Goal: Task Accomplishment & Management: Use online tool/utility

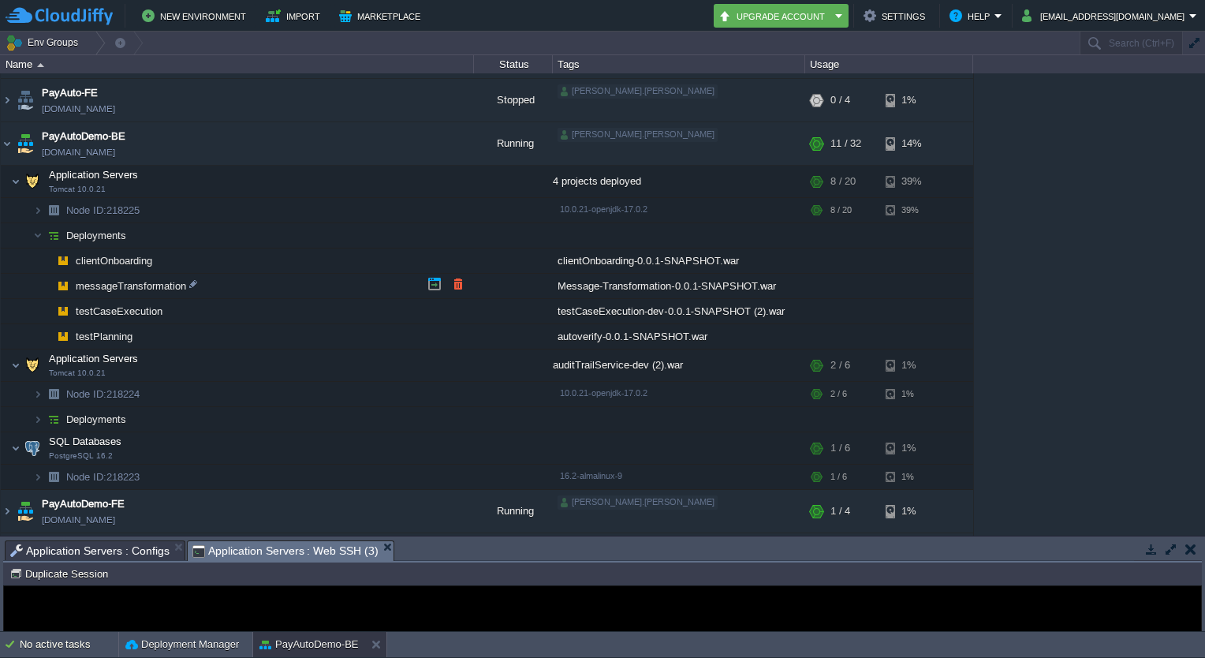
scroll to position [125, 0]
drag, startPoint x: 180, startPoint y: 147, endPoint x: 162, endPoint y: 148, distance: 17.4
click at [162, 148] on td "PayAutoDemo-BE payautodemo-be.cloudjiffy.net" at bounding box center [237, 142] width 473 height 43
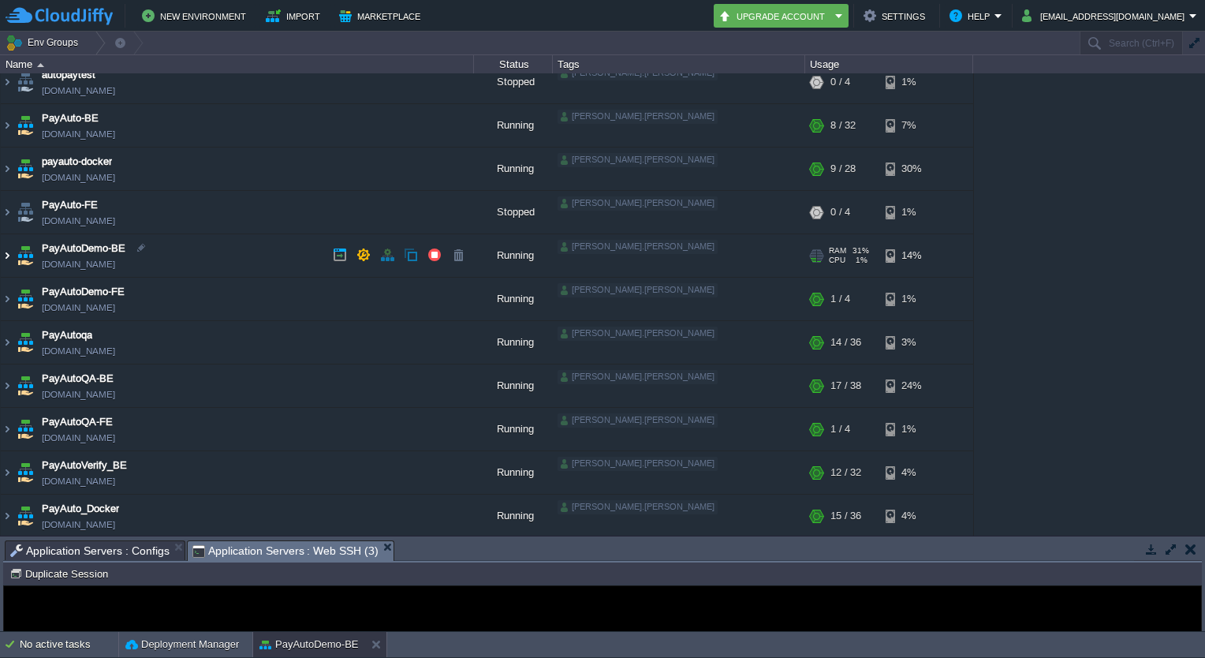
click at [6, 259] on img at bounding box center [7, 255] width 13 height 43
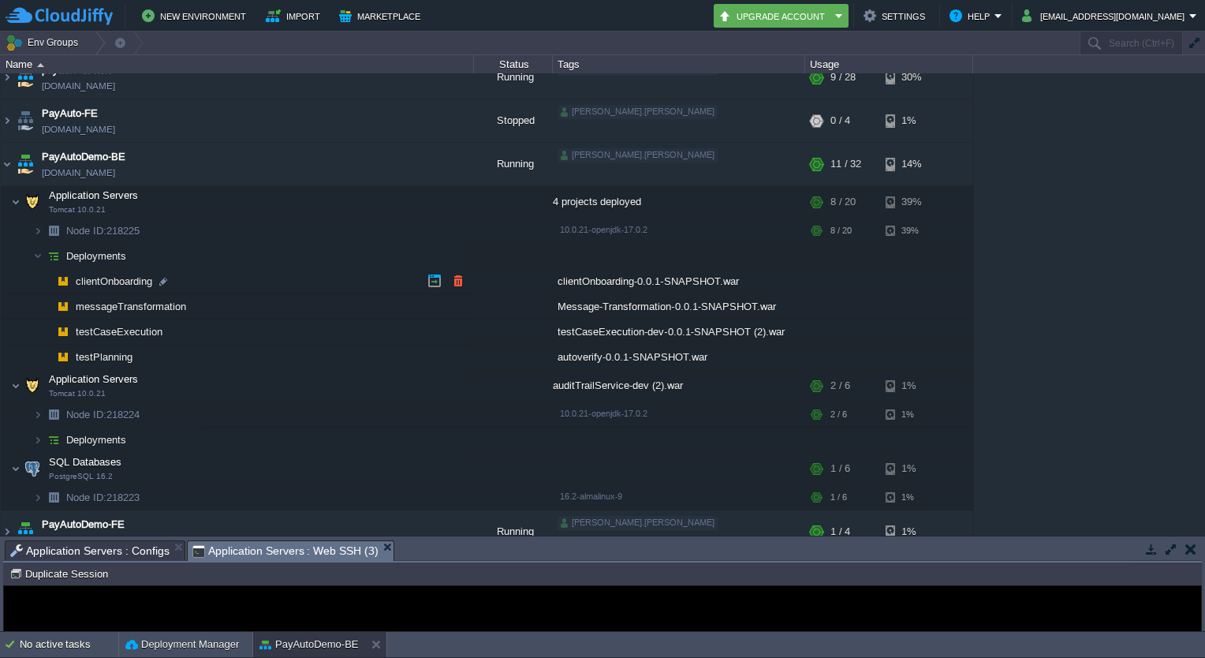
scroll to position [104, 0]
click at [173, 170] on td "PayAutoDemo-BE payautodemo-be.cloudjiffy.net" at bounding box center [237, 164] width 473 height 43
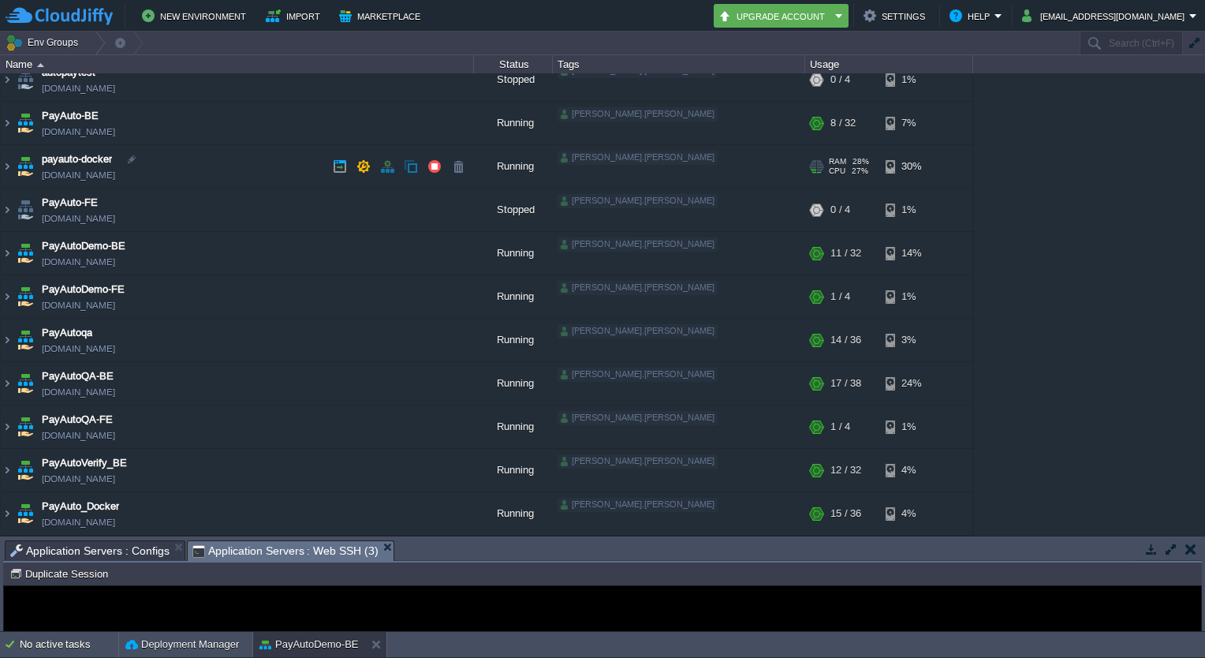
scroll to position [13, 0]
click at [6, 166] on img at bounding box center [7, 168] width 13 height 43
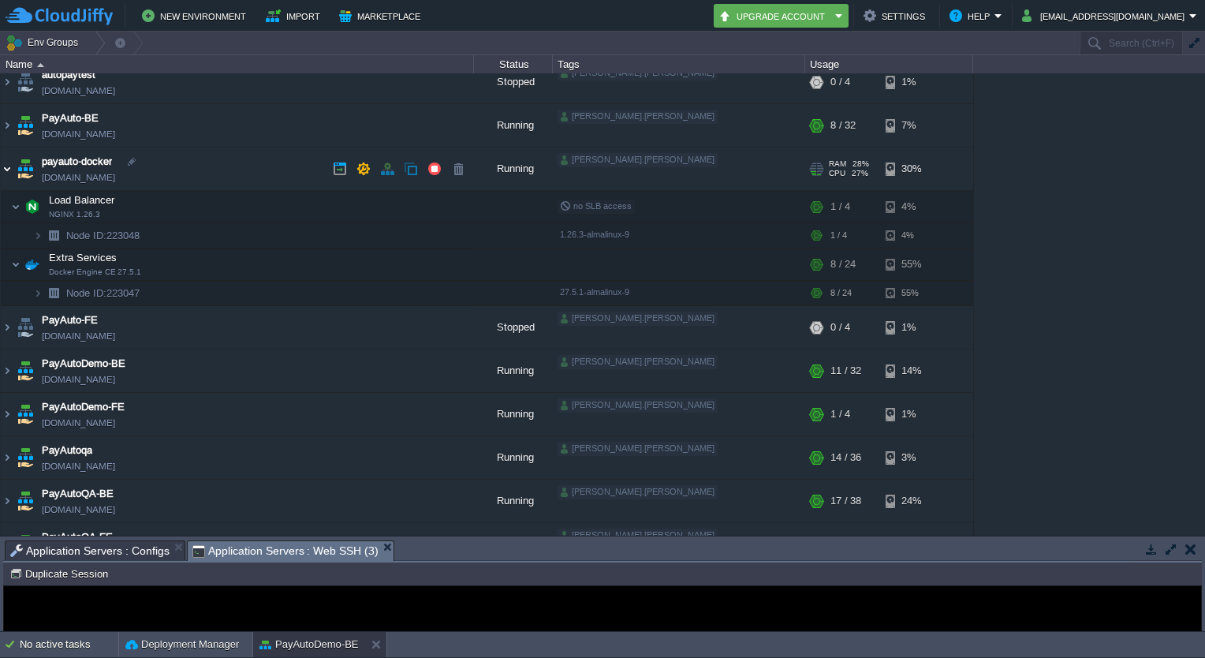
click at [3, 166] on img at bounding box center [7, 168] width 13 height 43
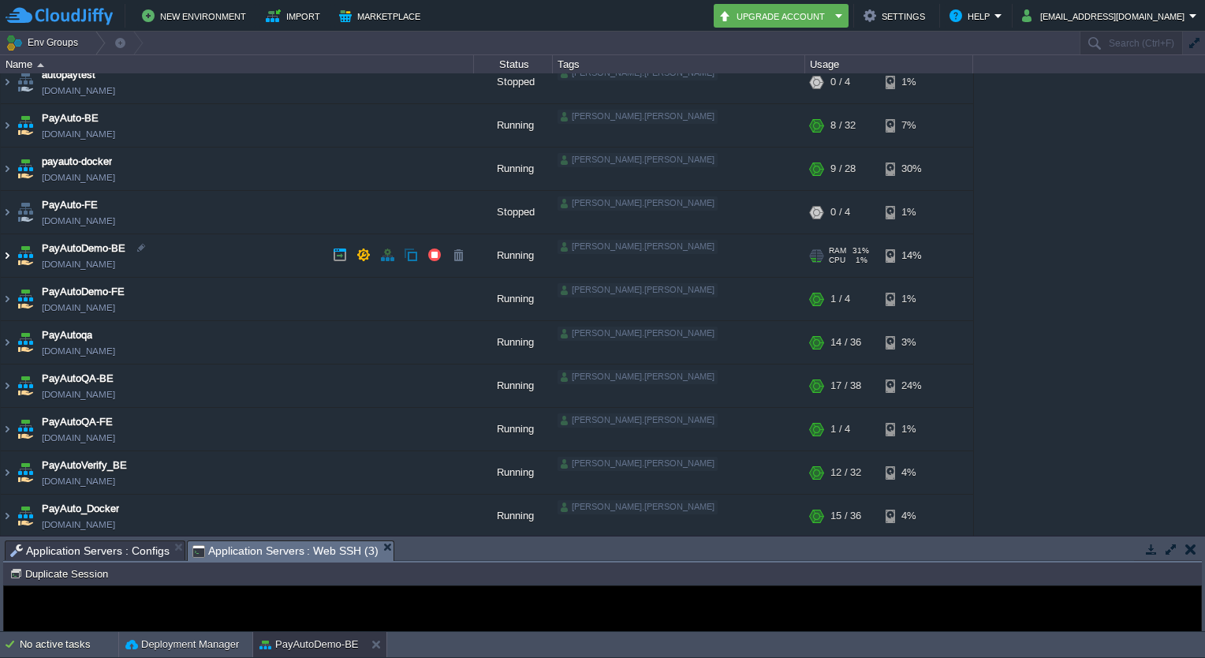
click at [6, 254] on img at bounding box center [7, 255] width 13 height 43
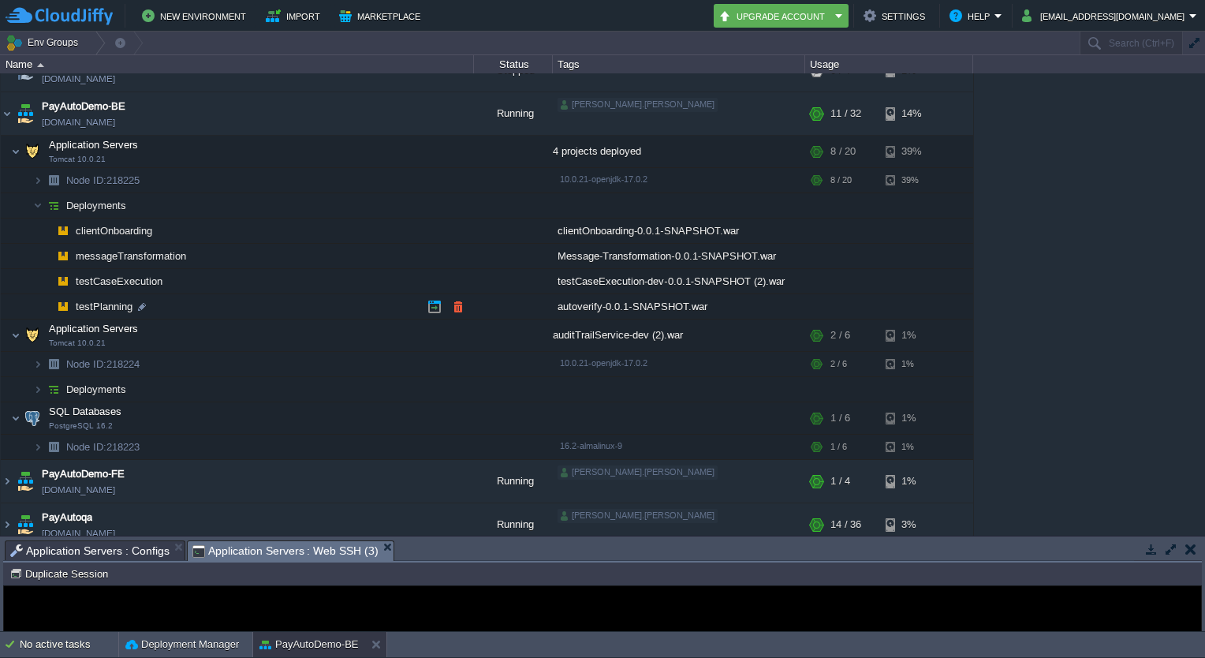
scroll to position [145, 0]
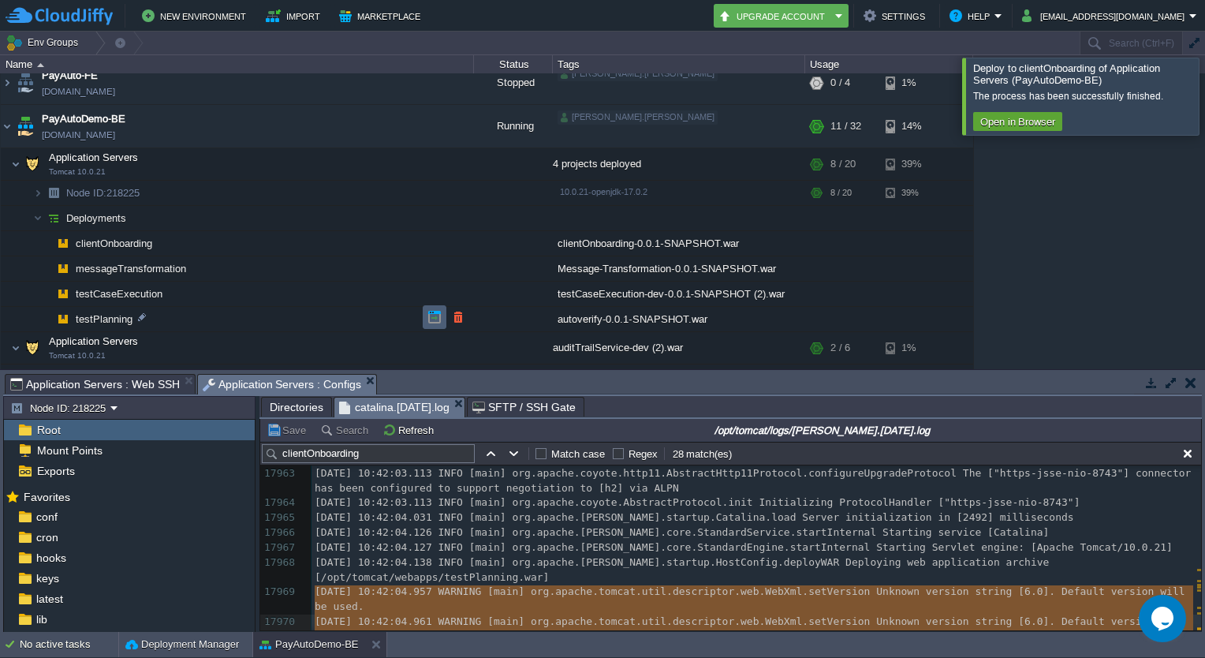
click at [438, 312] on button "button" at bounding box center [434, 317] width 14 height 14
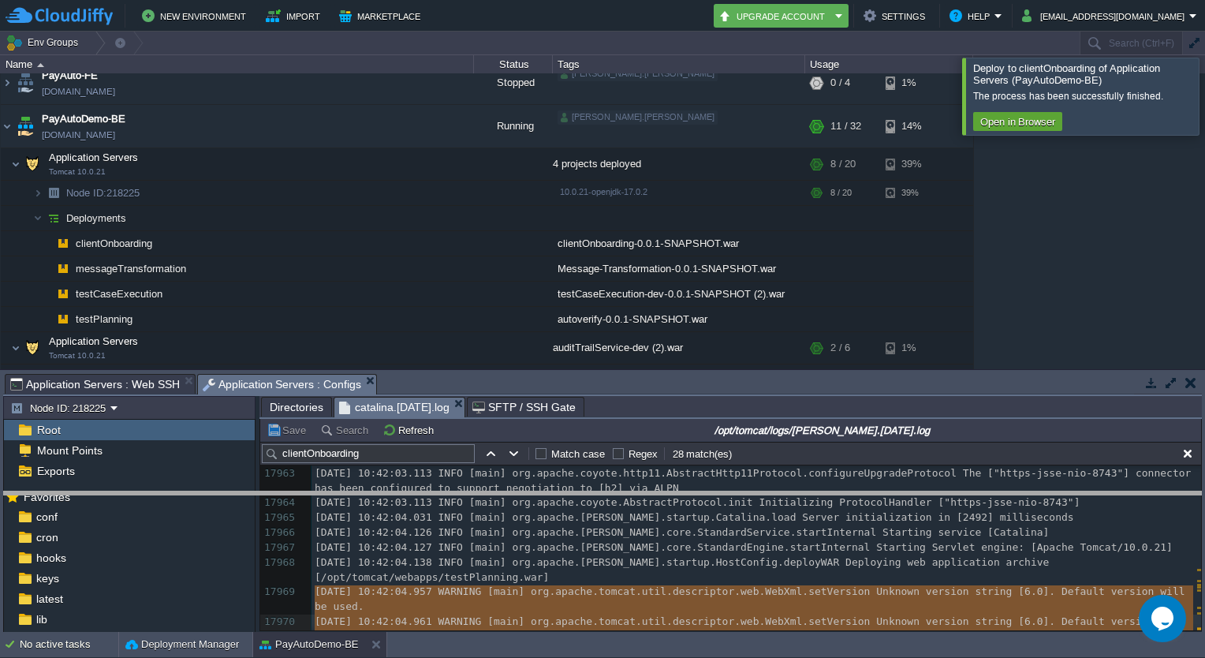
drag, startPoint x: 680, startPoint y: 386, endPoint x: 670, endPoint y: 503, distance: 117.9
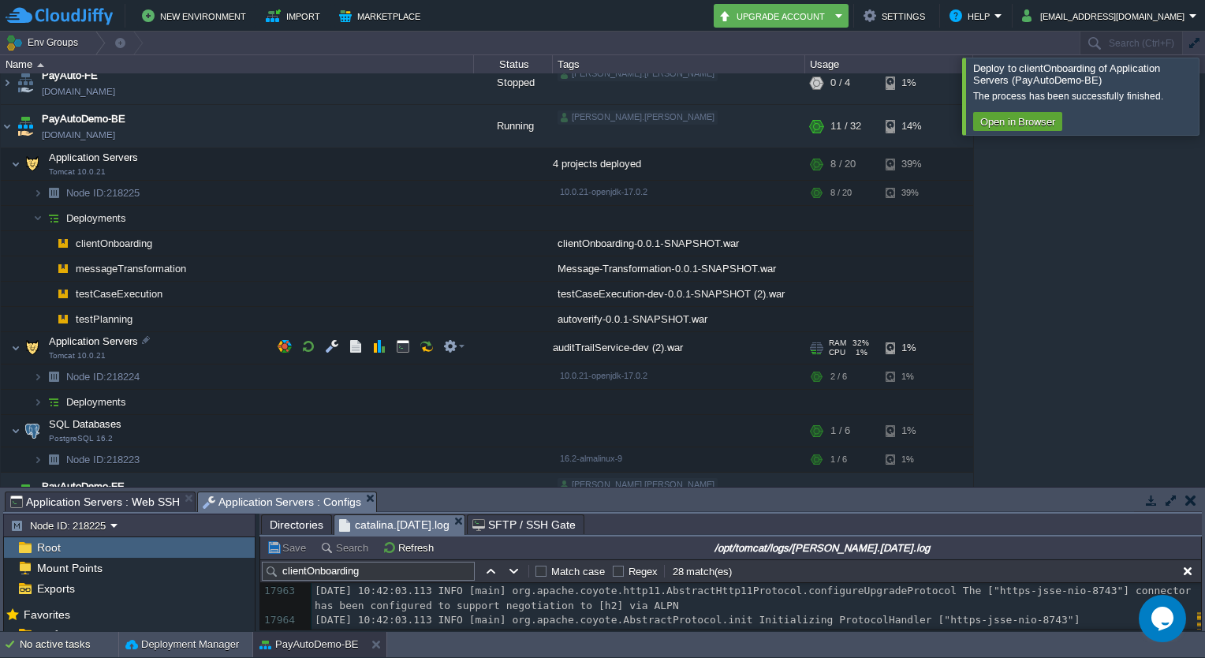
scroll to position [161, 0]
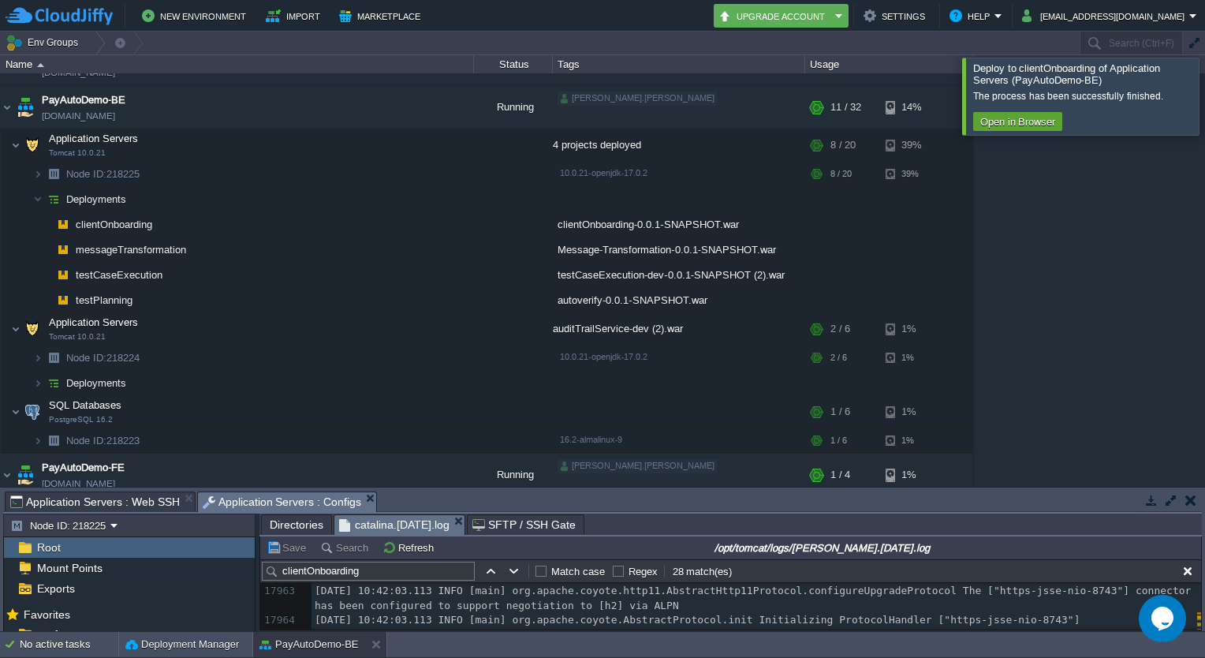
click at [1204, 90] on div at bounding box center [1224, 96] width 0 height 76
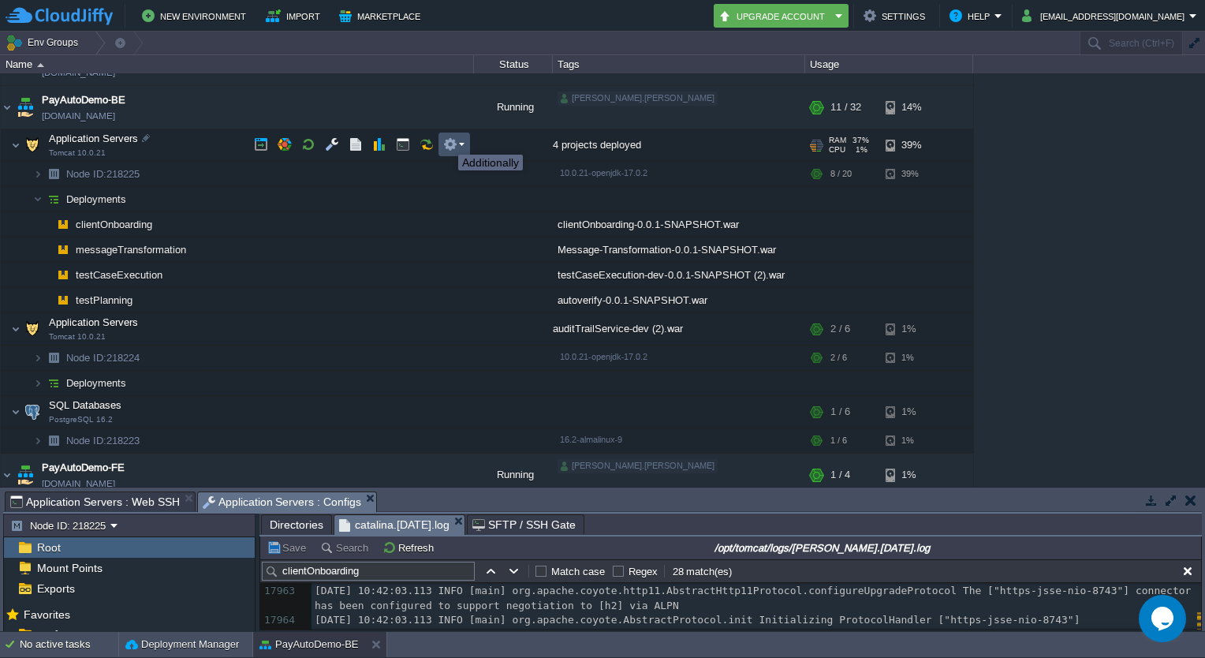
click at [449, 140] on button "button" at bounding box center [450, 144] width 14 height 14
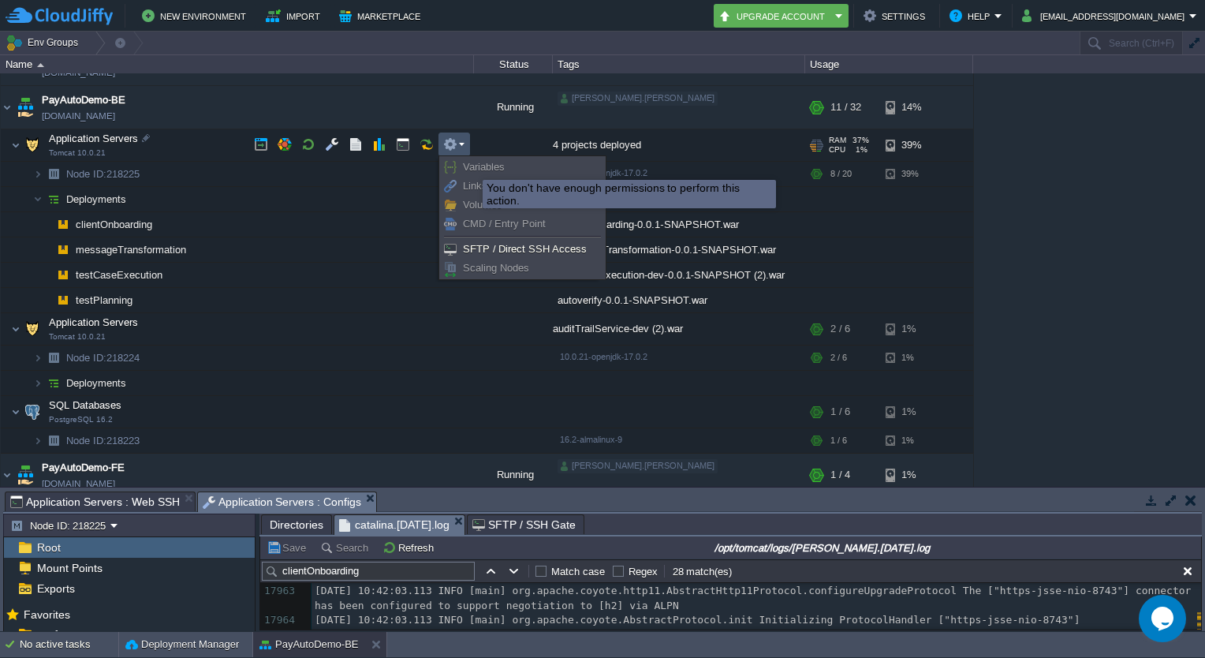
click at [471, 166] on span "Variables" at bounding box center [484, 167] width 42 height 12
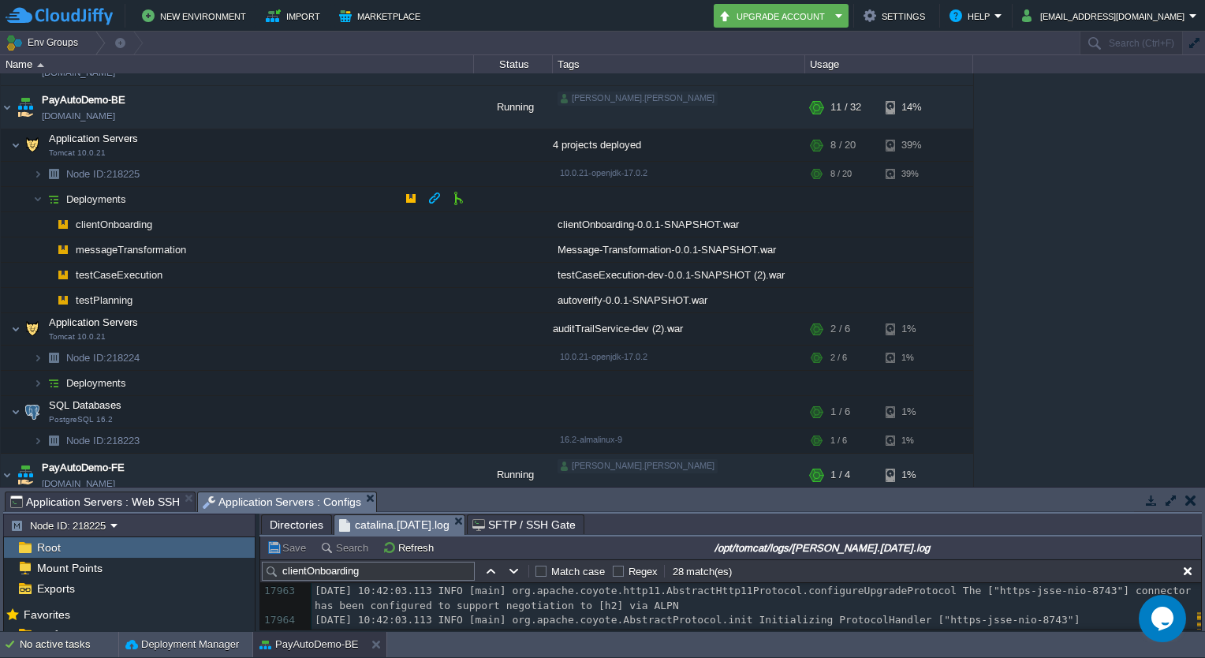
click at [332, 199] on td "Deployments" at bounding box center [237, 199] width 473 height 25
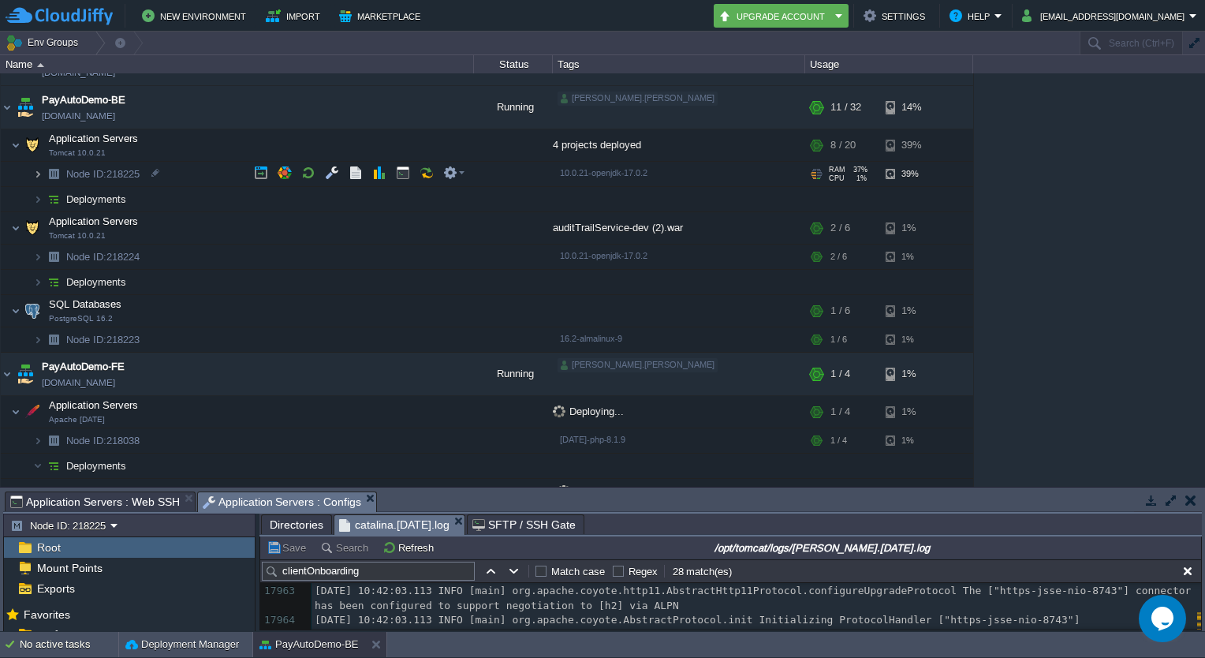
click at [40, 173] on img at bounding box center [37, 174] width 9 height 24
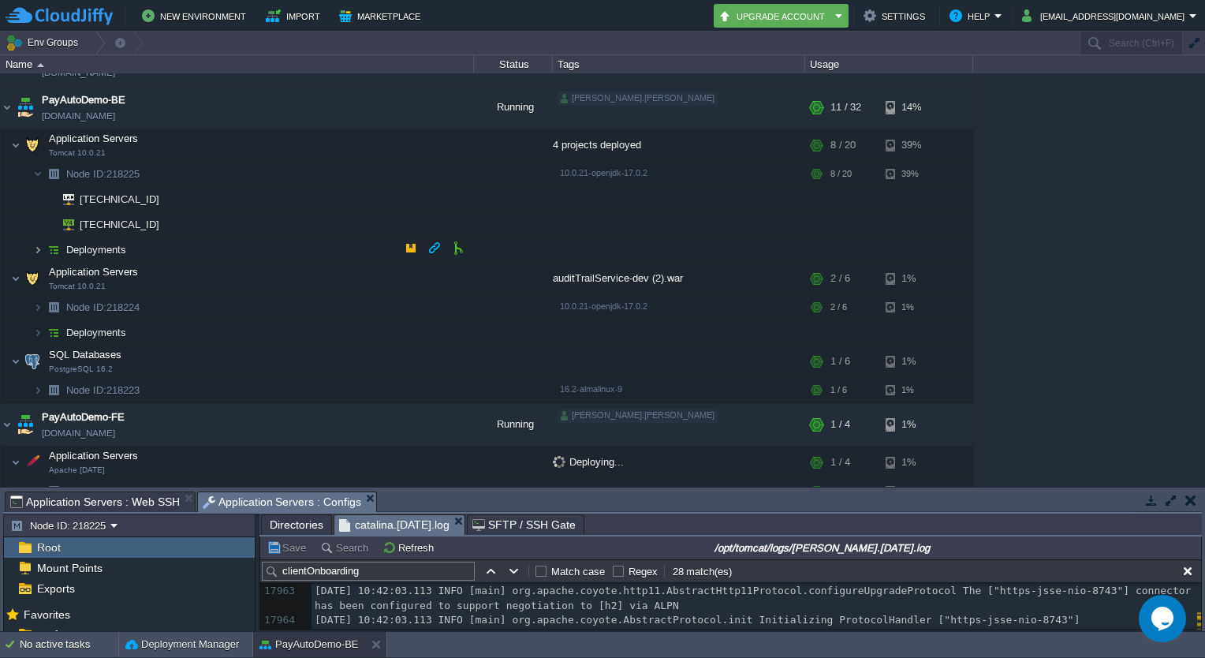
click at [39, 247] on img at bounding box center [37, 249] width 9 height 24
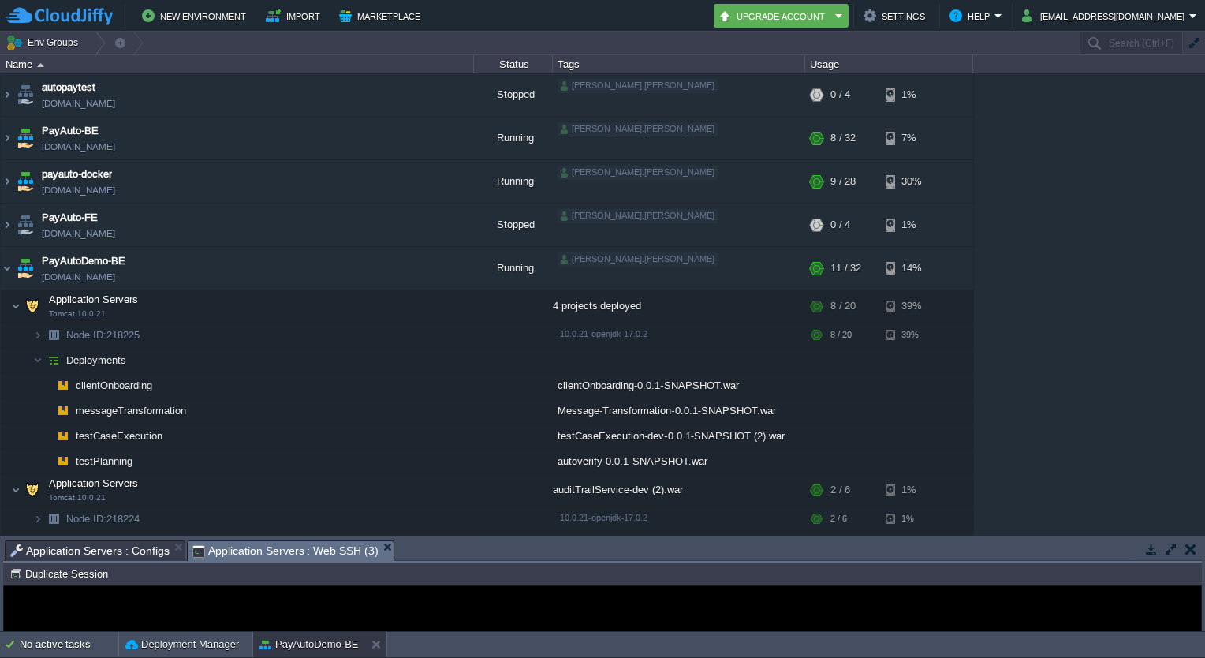
scroll to position [145, 0]
